Goal: Information Seeking & Learning: Understand process/instructions

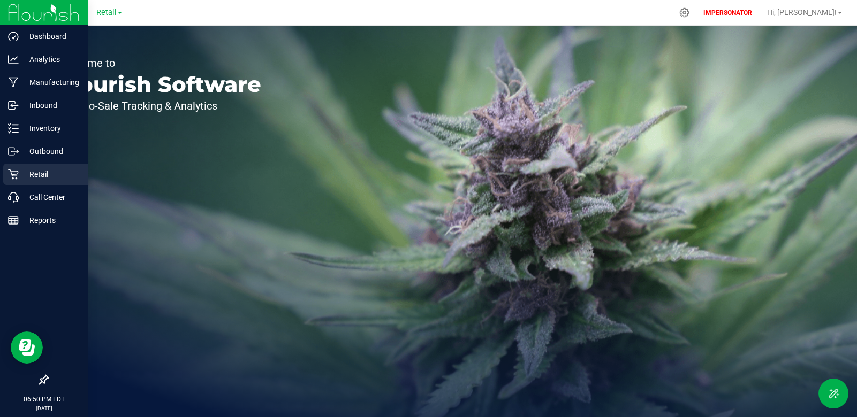
click at [41, 176] on p "Retail" at bounding box center [51, 174] width 64 height 13
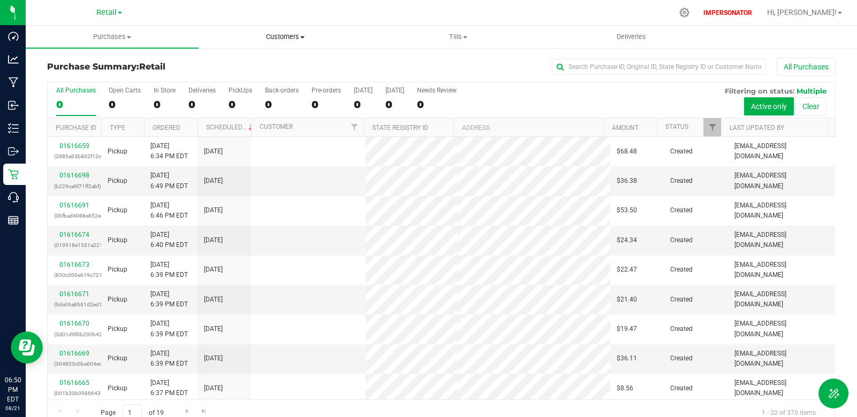
click at [278, 31] on uib-tab-heading "Customers All customers Add a new customer All physicians" at bounding box center [285, 36] width 172 height 21
click at [257, 61] on span "All customers" at bounding box center [237, 64] width 77 height 9
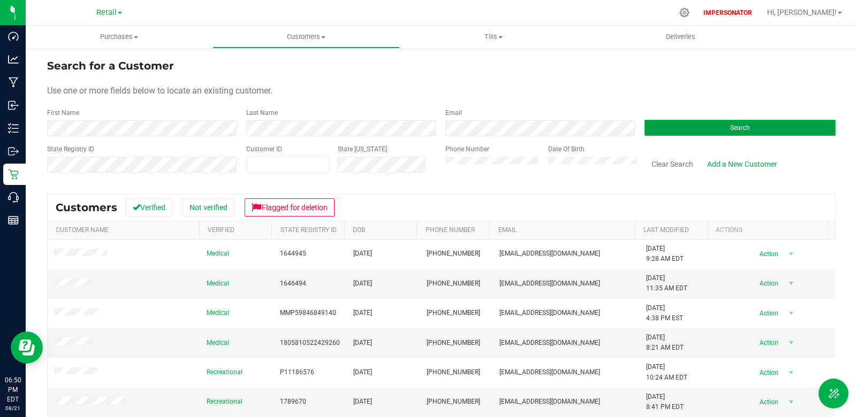
click at [668, 128] on button "Search" at bounding box center [739, 128] width 191 height 16
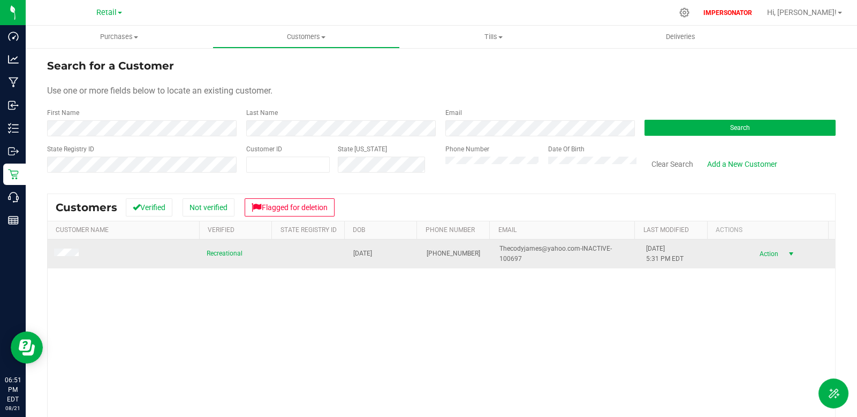
click at [758, 256] on span "Action" at bounding box center [767, 254] width 35 height 15
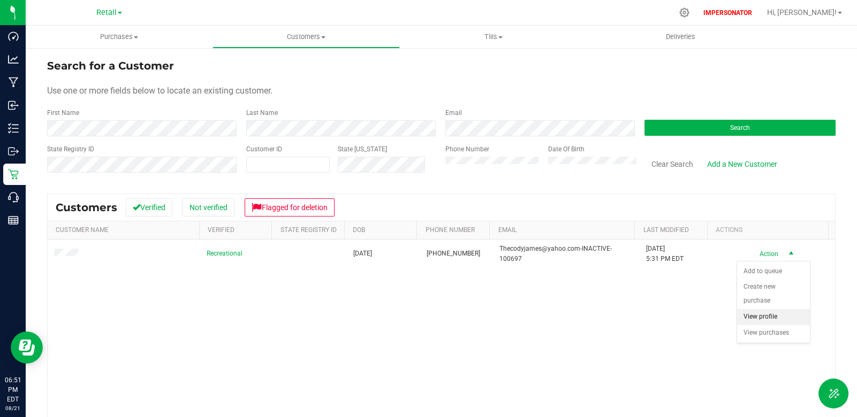
click at [759, 309] on li "View profile" at bounding box center [773, 317] width 73 height 16
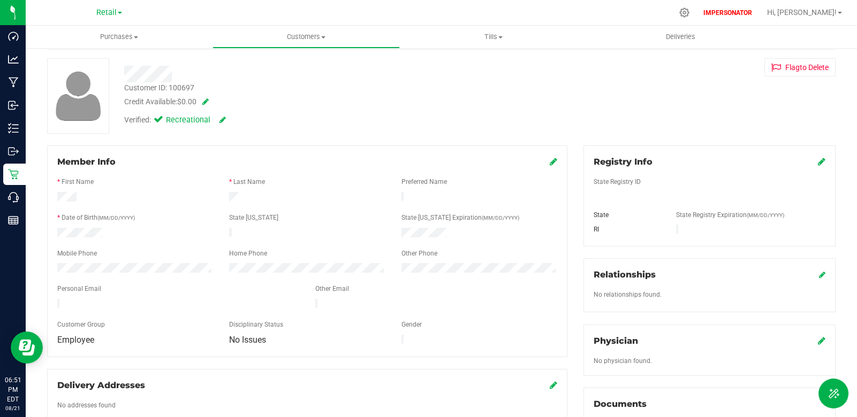
scroll to position [95, 0]
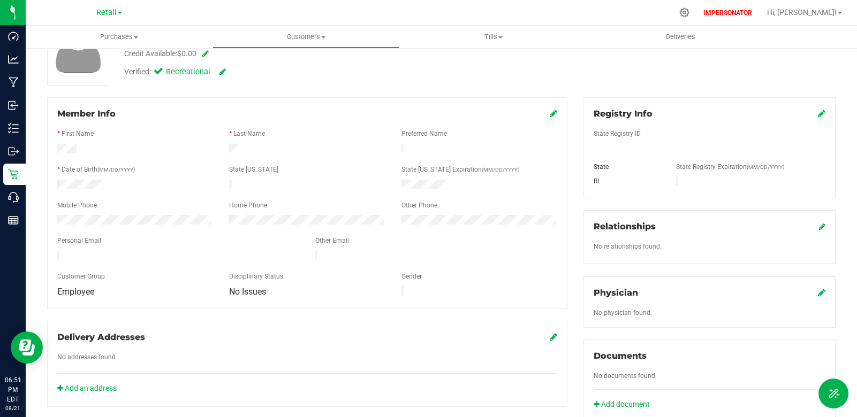
click at [306, 246] on form "Member Info * First Name * Last Name Preferred Name * Date of Birth (MM/DD/YYYY…" at bounding box center [307, 203] width 500 height 191
click at [550, 116] on icon at bounding box center [553, 113] width 7 height 9
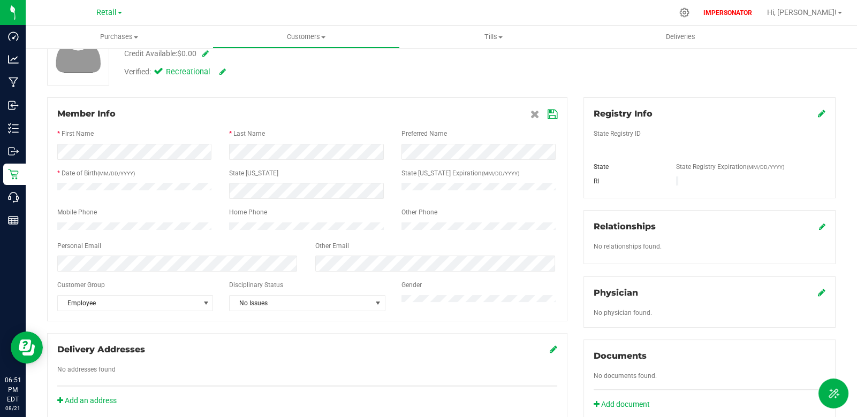
click at [530, 113] on icon at bounding box center [534, 114] width 9 height 9
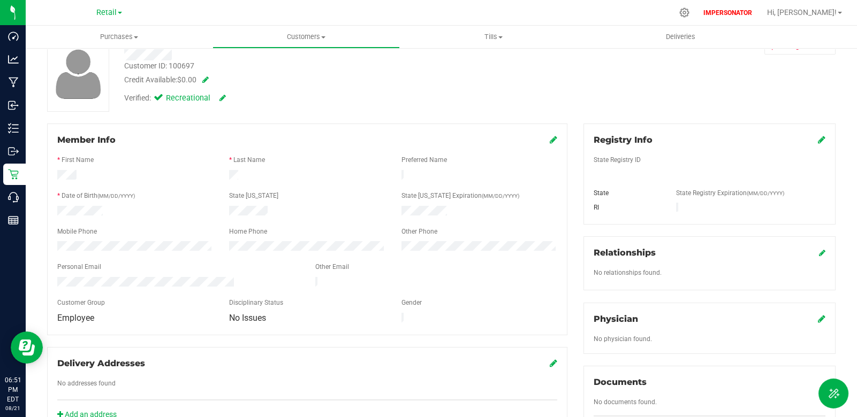
scroll to position [0, 0]
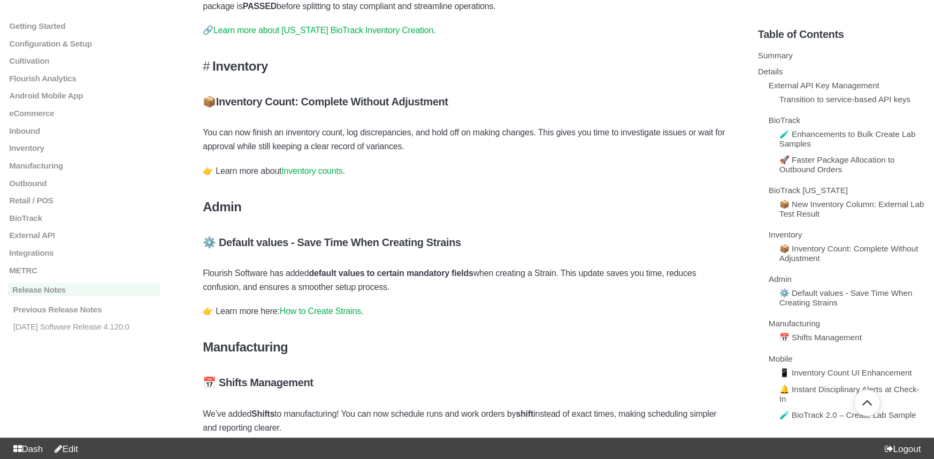
scroll to position [1300, 0]
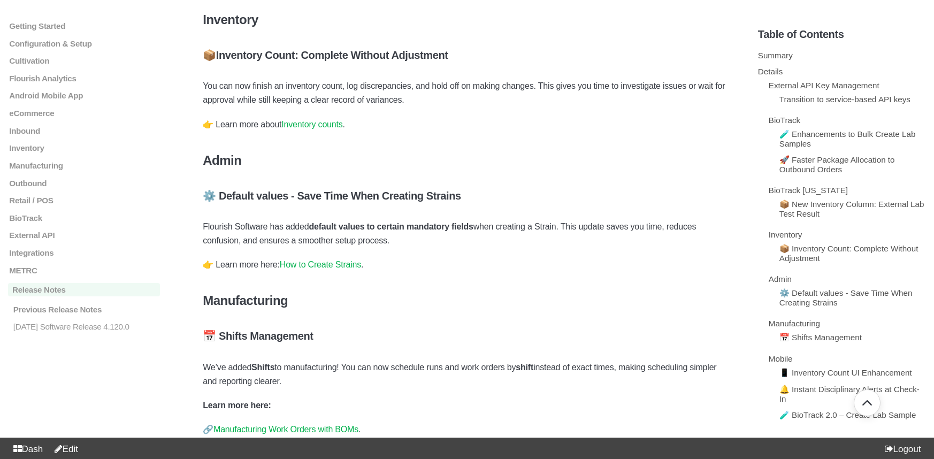
click at [321, 129] on link "Inventory counts" at bounding box center [311, 124] width 61 height 9
click at [322, 129] on link "Inventory counts" at bounding box center [311, 124] width 61 height 9
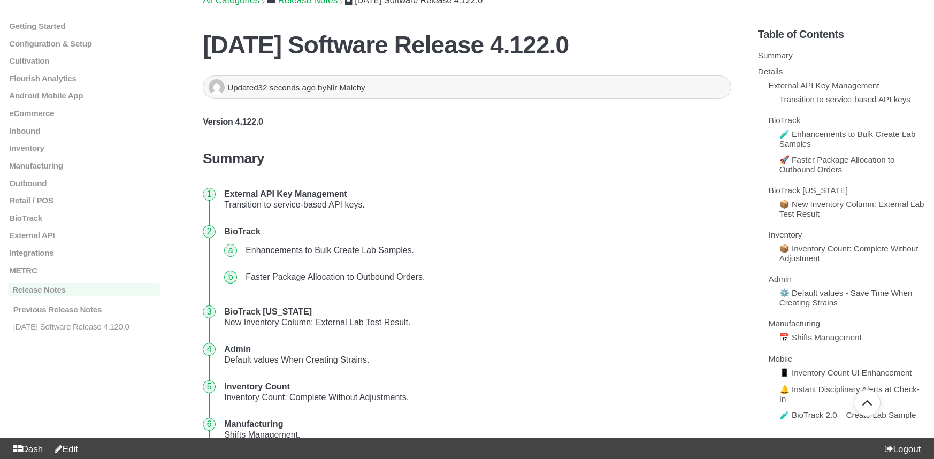
scroll to position [0, 0]
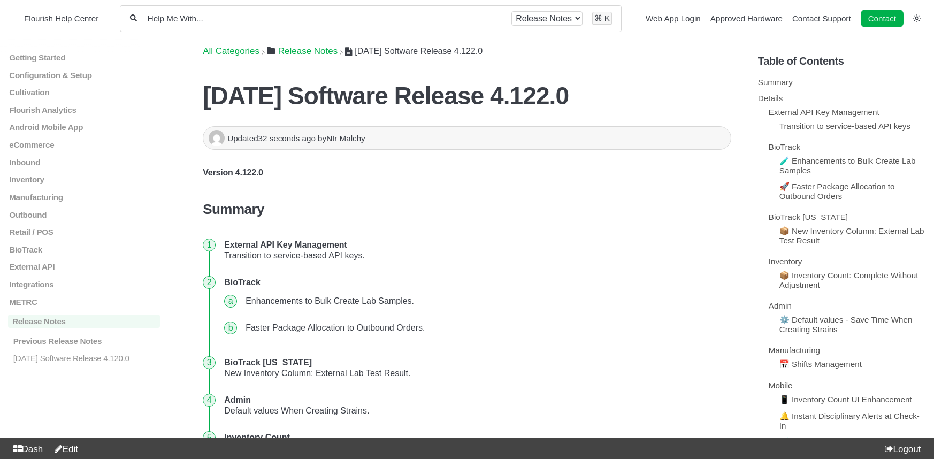
click at [640, 97] on h1 "2025.08.26 Software Release 4.122.0" at bounding box center [467, 95] width 529 height 29
drag, startPoint x: 616, startPoint y: 94, endPoint x: 196, endPoint y: 102, distance: 420.6
copy h1 "2025.08.26 Software Release 4.122.0"
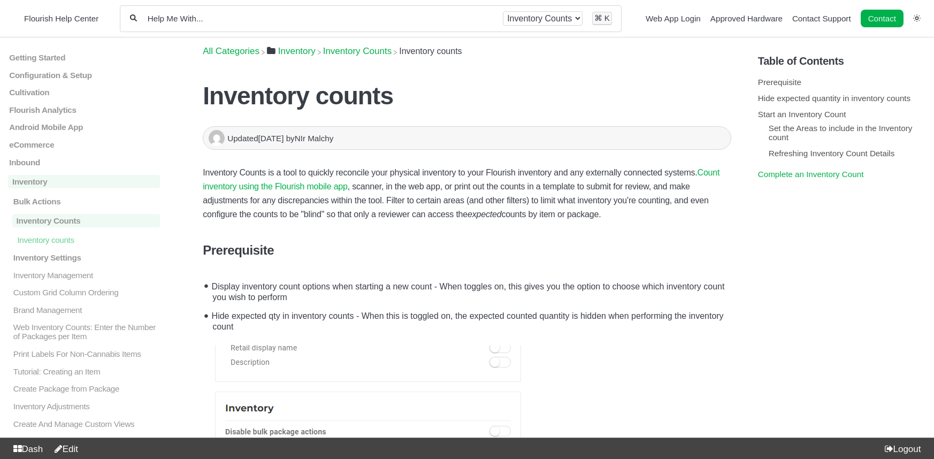
click at [806, 179] on link "Complete an Inventory Count" at bounding box center [811, 174] width 106 height 9
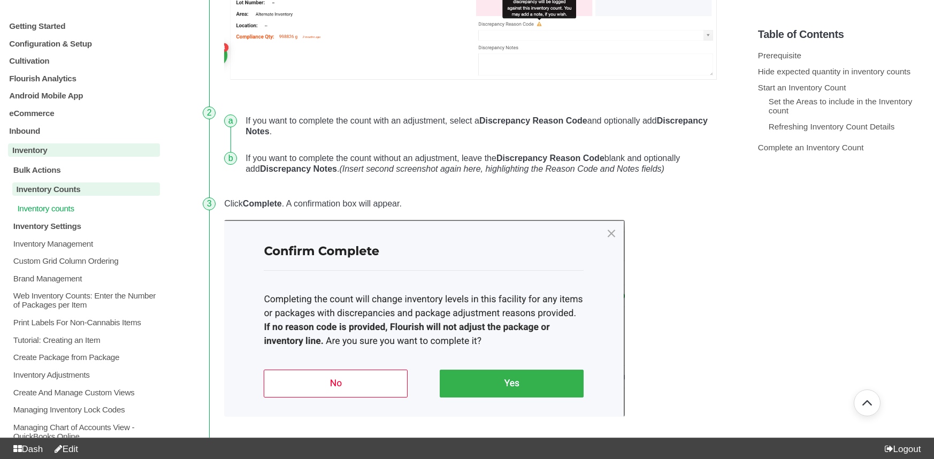
scroll to position [3745, 0]
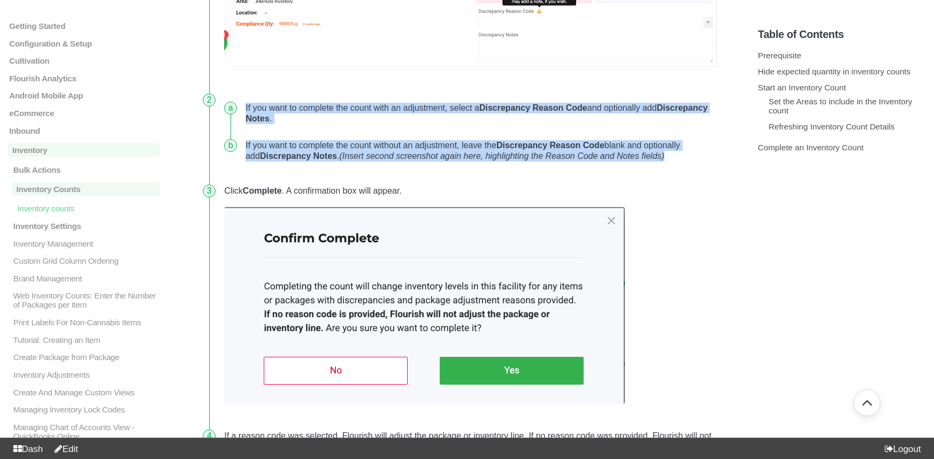
drag, startPoint x: 246, startPoint y: 100, endPoint x: 695, endPoint y: 155, distance: 452.3
click at [696, 154] on ol "If you want to complete the count with an adjustment, select a Discrepancy Reas…" at bounding box center [475, 132] width 503 height 75
copy ol "If you want to complete the count with an adjustment, select a Discrepancy Reas…"
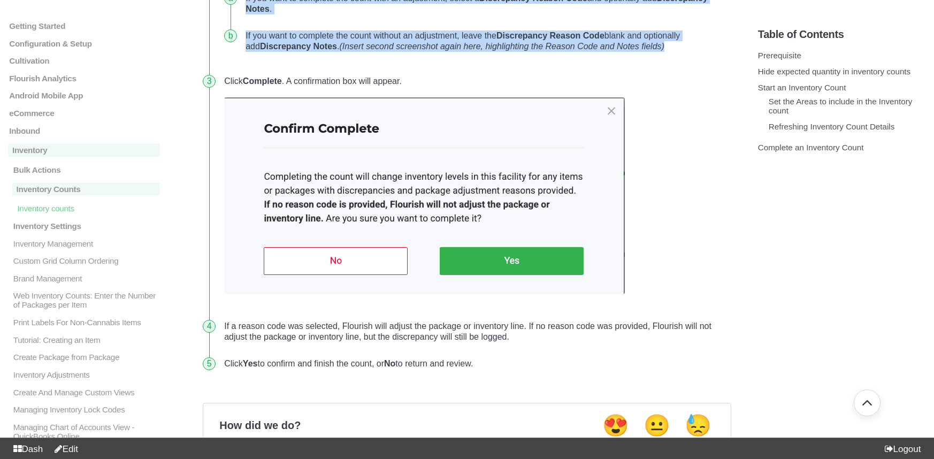
scroll to position [3916, 0]
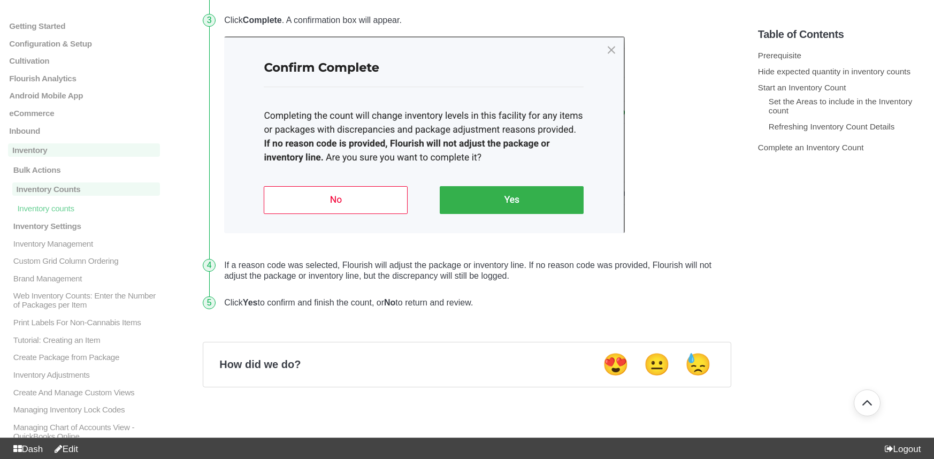
click at [78, 452] on link "Edit" at bounding box center [64, 449] width 28 height 10
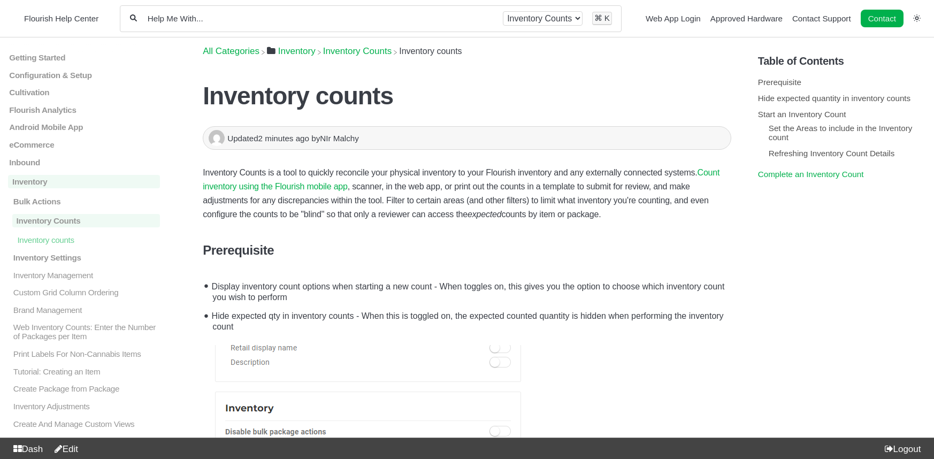
click at [783, 177] on link "Complete an Inventory Count" at bounding box center [811, 174] width 106 height 9
